Goal: Task Accomplishment & Management: Manage account settings

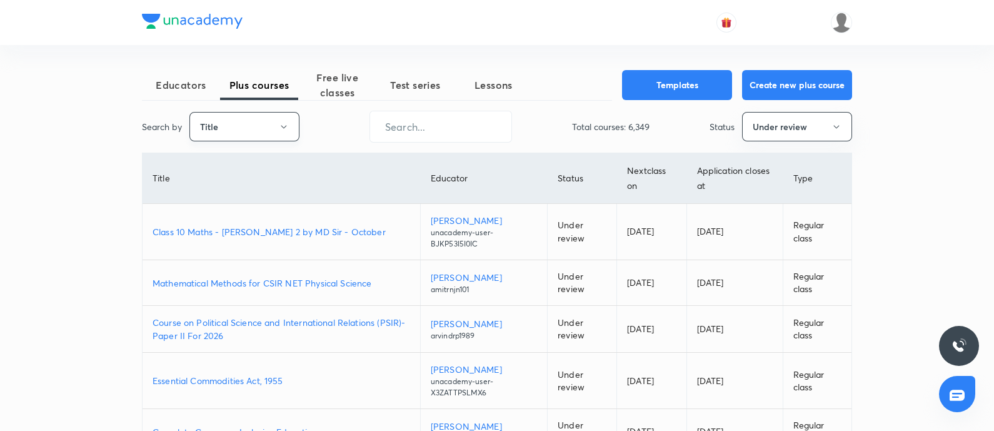
click at [243, 124] on button "Title" at bounding box center [245, 126] width 110 height 29
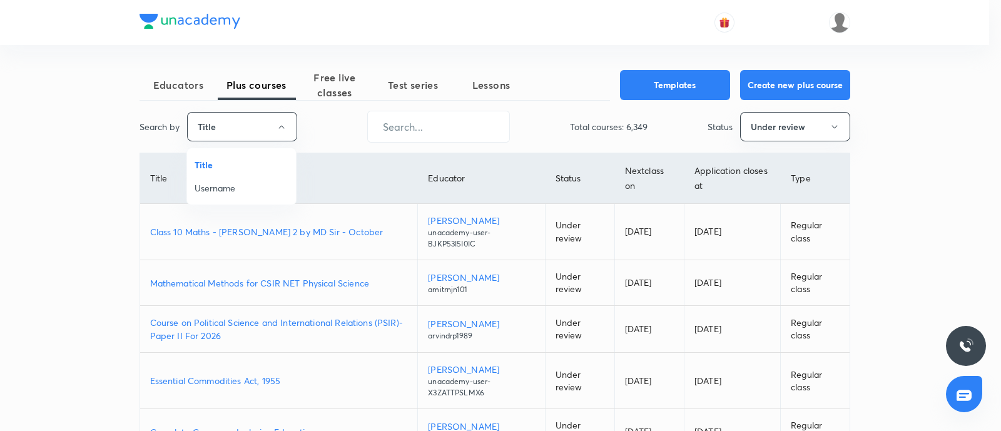
click at [226, 193] on span "Username" at bounding box center [242, 187] width 94 height 13
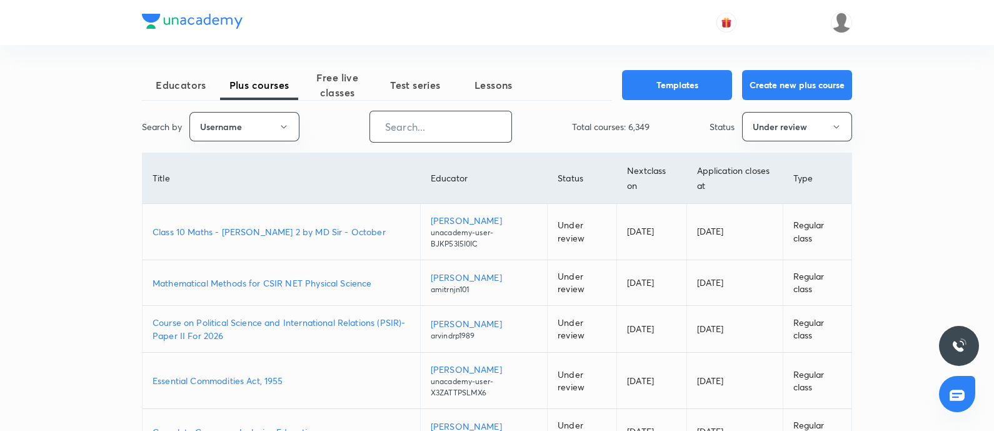
click at [390, 139] on input "text" at bounding box center [440, 127] width 141 height 32
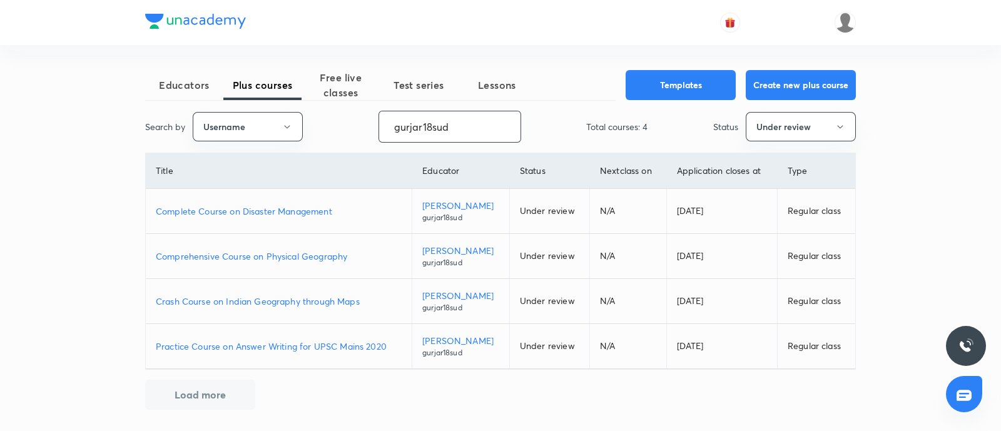
type input "gurjar18sud"
click at [764, 141] on div "Search by Username gurjar18sud ​ Total courses: 4 Status Under review" at bounding box center [500, 127] width 710 height 32
click at [770, 136] on button "Under review" at bounding box center [801, 126] width 110 height 29
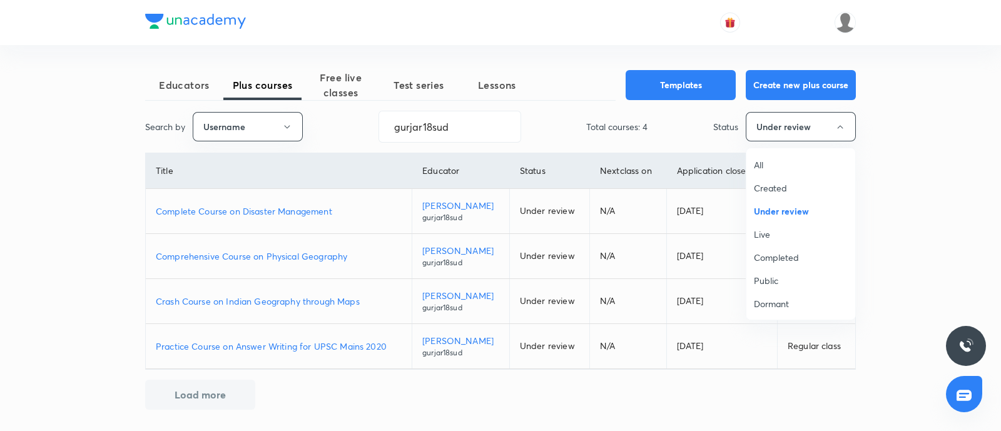
click at [756, 230] on span "Live" at bounding box center [801, 234] width 94 height 13
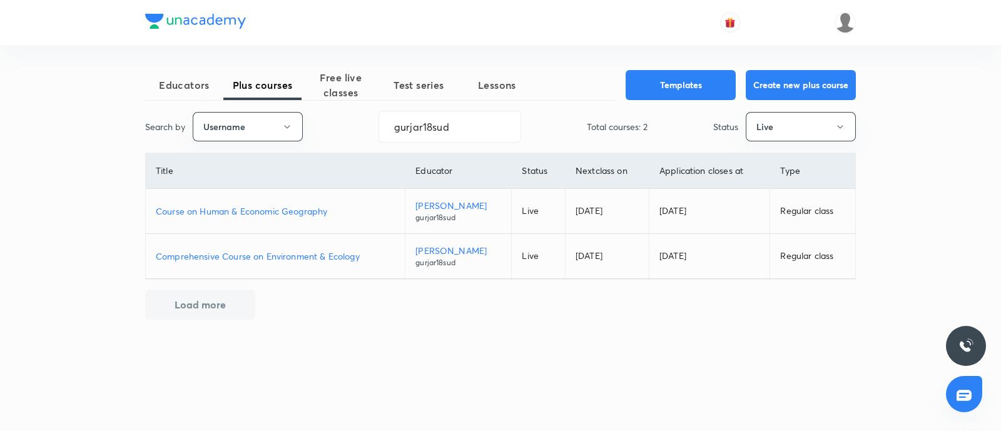
click at [226, 215] on p "Course on Human & Economic Geography" at bounding box center [275, 211] width 239 height 13
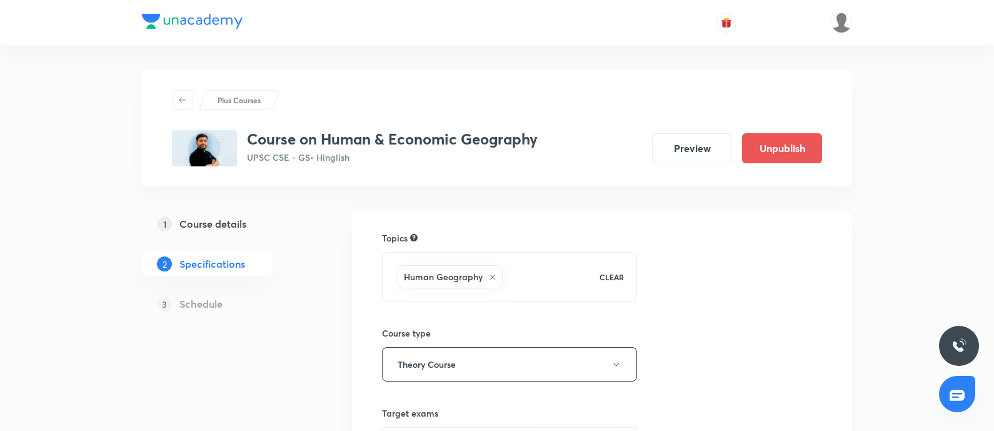
drag, startPoint x: 0, startPoint y: 0, endPoint x: 194, endPoint y: 221, distance: 294.3
click at [194, 221] on h5 "Course details" at bounding box center [213, 223] width 67 height 15
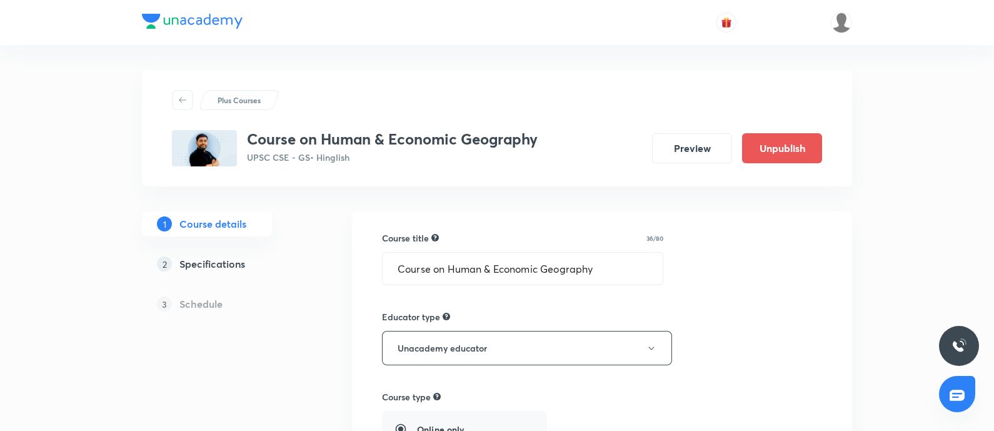
click at [194, 221] on h5 "Course details" at bounding box center [213, 223] width 67 height 15
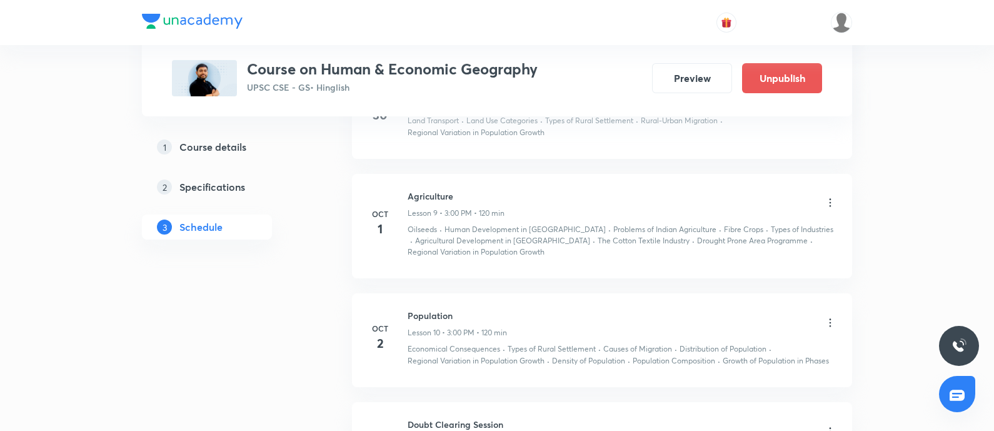
scroll to position [1502, 0]
click at [833, 197] on icon at bounding box center [830, 200] width 13 height 13
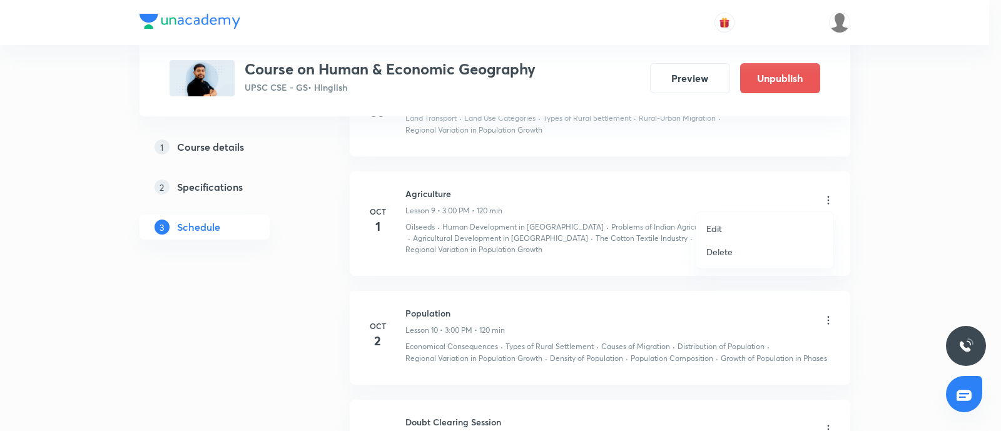
click at [712, 230] on p "Edit" at bounding box center [714, 228] width 16 height 13
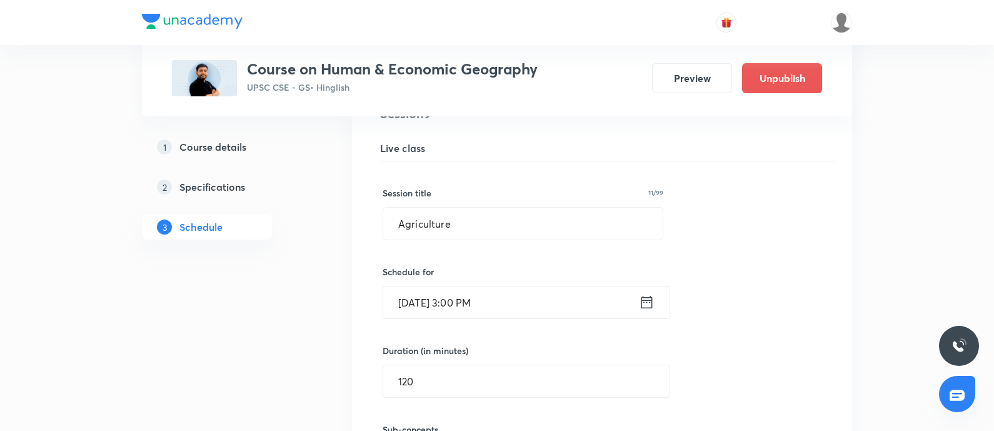
scroll to position [1115, 0]
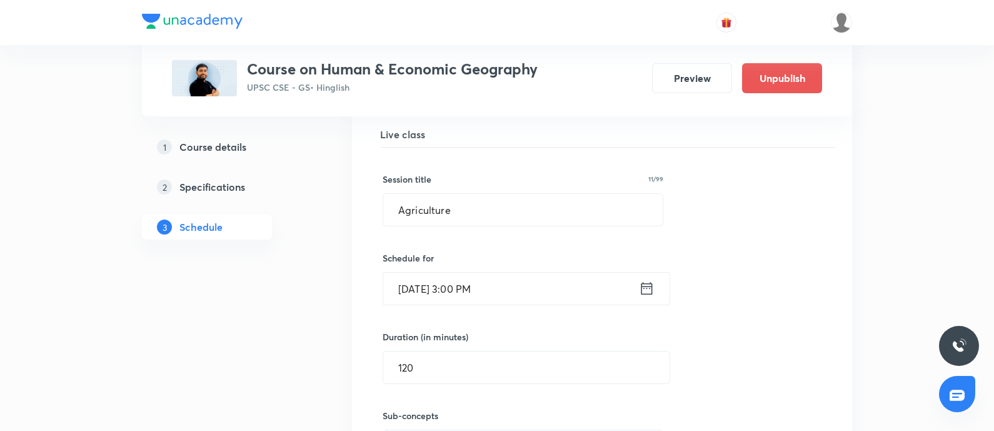
click at [642, 286] on icon at bounding box center [647, 289] width 16 height 18
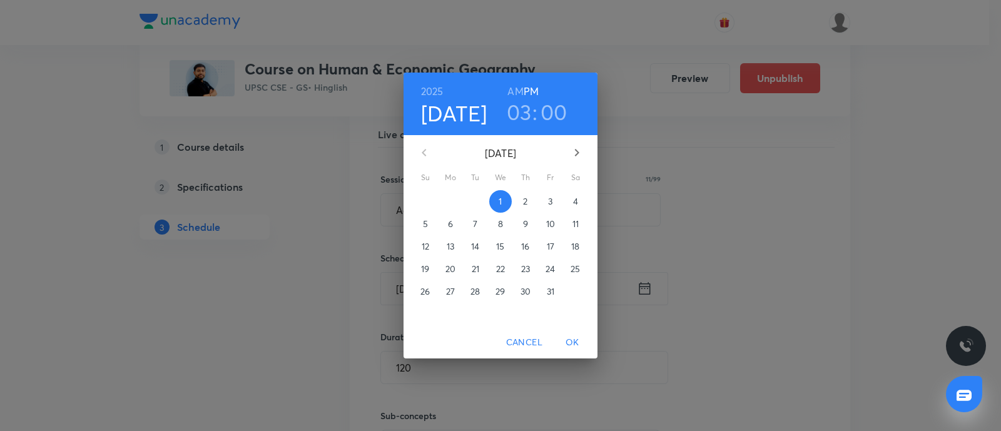
click at [575, 208] on button "4" at bounding box center [575, 201] width 23 height 23
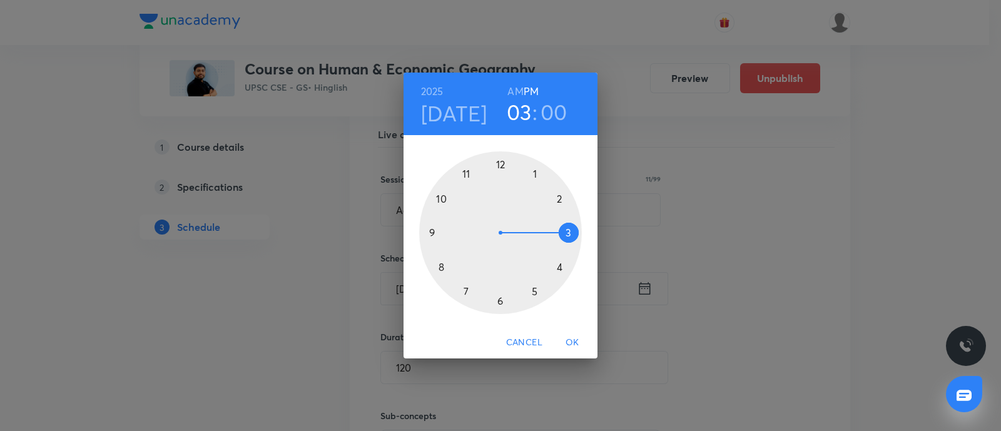
click at [572, 339] on span "OK" at bounding box center [572, 343] width 30 height 16
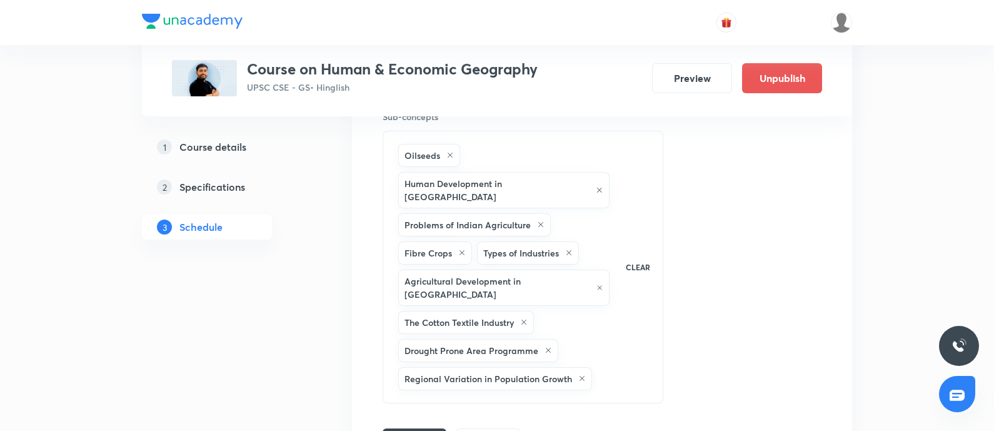
scroll to position [1450, 0]
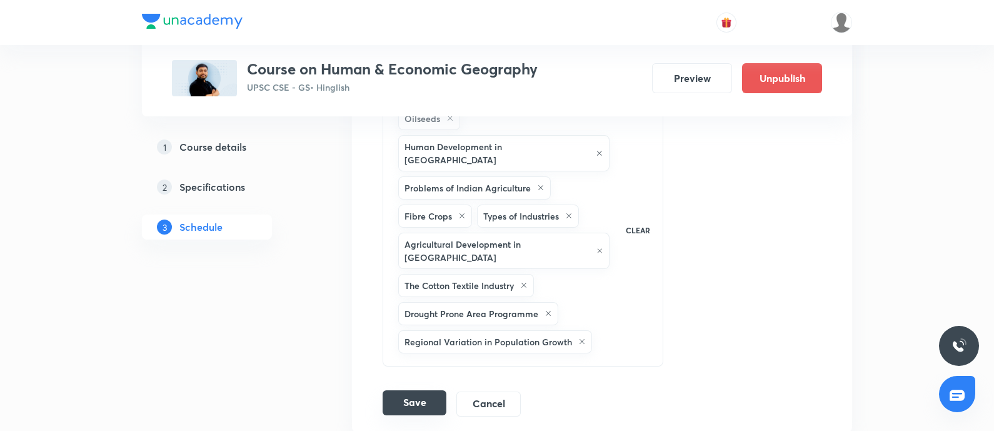
click at [424, 390] on button "Save" at bounding box center [415, 402] width 64 height 25
